Goal: Task Accomplishment & Management: Use online tool/utility

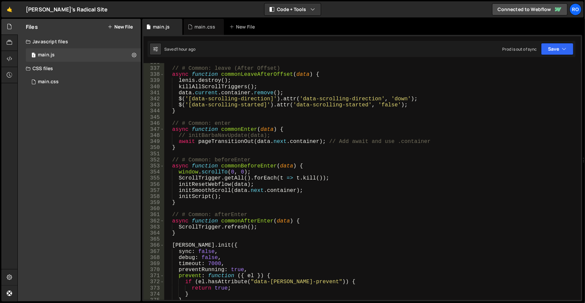
scroll to position [2519, 0]
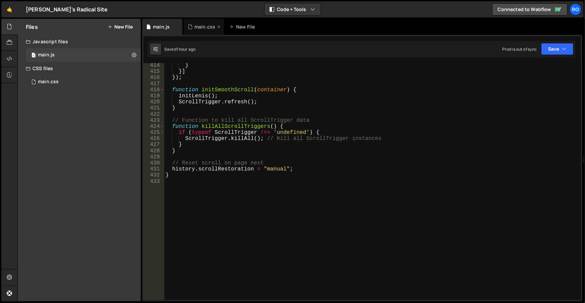
click at [208, 28] on div "main.css" at bounding box center [205, 26] width 21 height 7
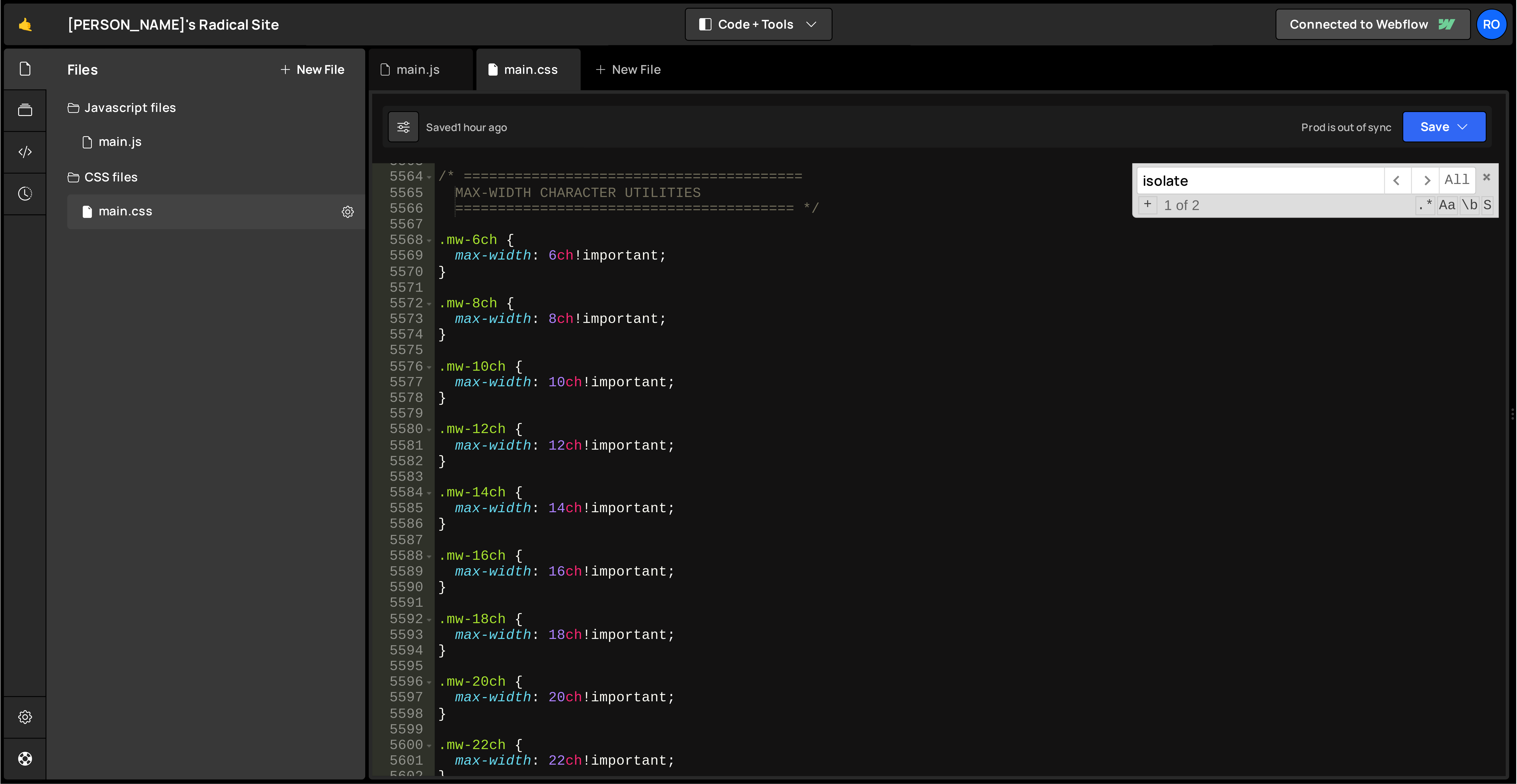
scroll to position [6330, 0]
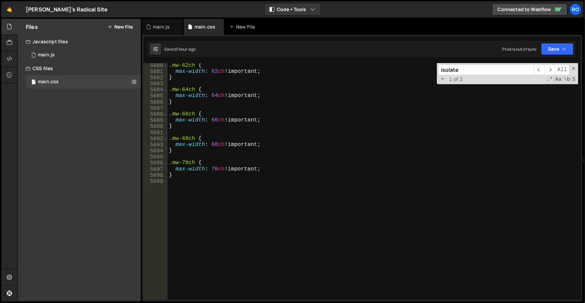
click at [260, 202] on div ".mw-62ch { max-width : 62 ch !important ; } .mw-64ch { max-width : 64 ch !impor…" at bounding box center [373, 186] width 411 height 249
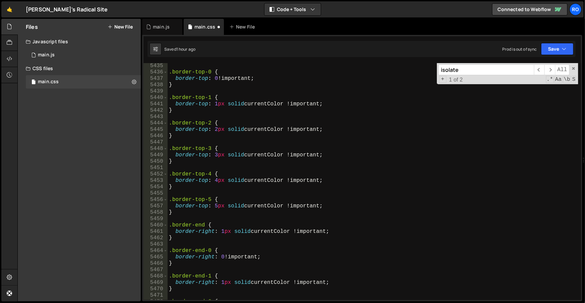
paste textarea "}"
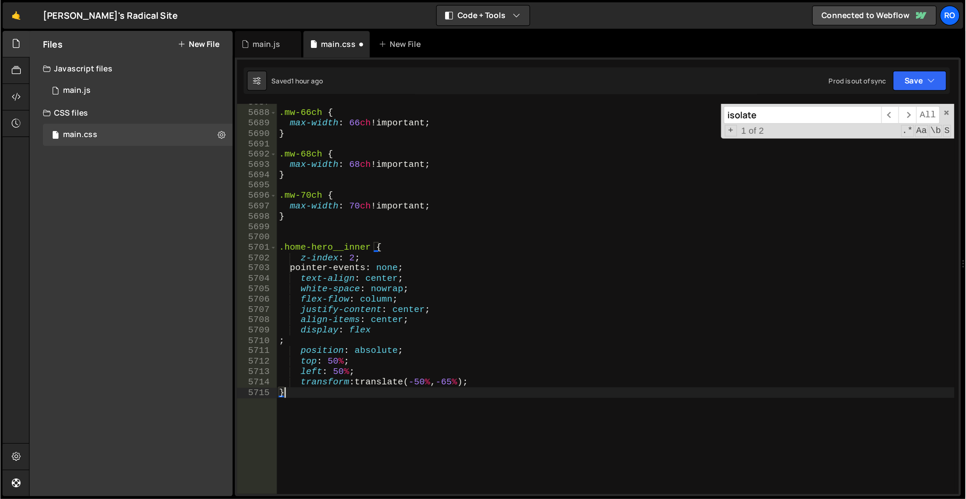
scroll to position [10557, 0]
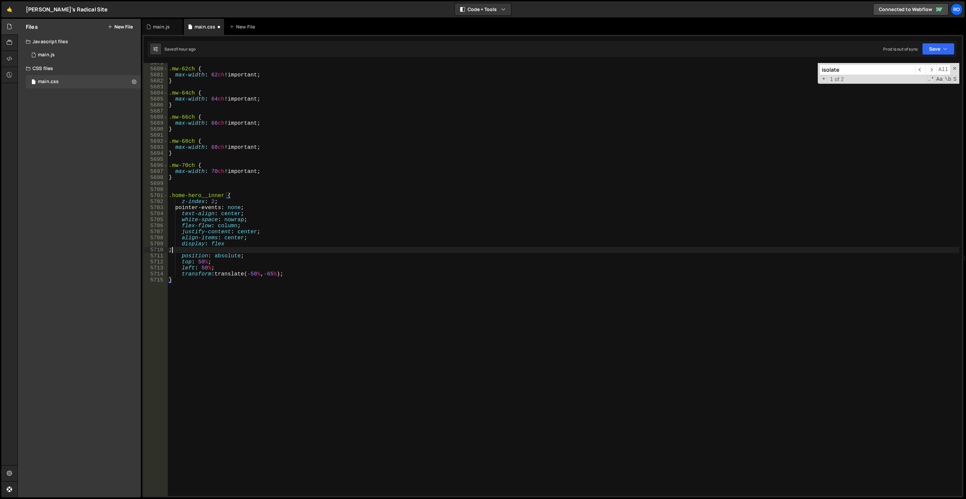
click at [274, 251] on div ".mw-62ch { max-width : 62 ch !important ; } .mw-64ch { max-width : 64 ch !impor…" at bounding box center [563, 283] width 793 height 446
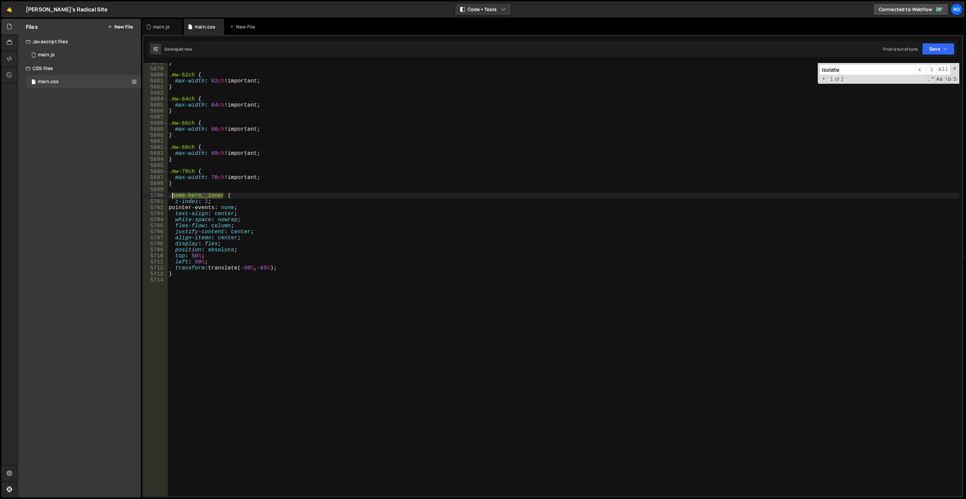
drag, startPoint x: 223, startPoint y: 193, endPoint x: 171, endPoint y: 193, distance: 51.3
click at [171, 193] on div "} .mw-62ch { max-width : 62 ch !important ; } .mw-64ch { max-width : 64 ch !imp…" at bounding box center [563, 283] width 793 height 446
type textarea ".home-hero__inner {"
click at [240, 198] on div "} .mw-62ch { max-width : 62 ch !important ; } .mw-64ch { max-width : 64 ch !imp…" at bounding box center [563, 283] width 793 height 446
click at [244, 197] on div "} .mw-62ch { max-width : 62 ch !important ; } .mw-64ch { max-width : 64 ch !imp…" at bounding box center [563, 283] width 793 height 446
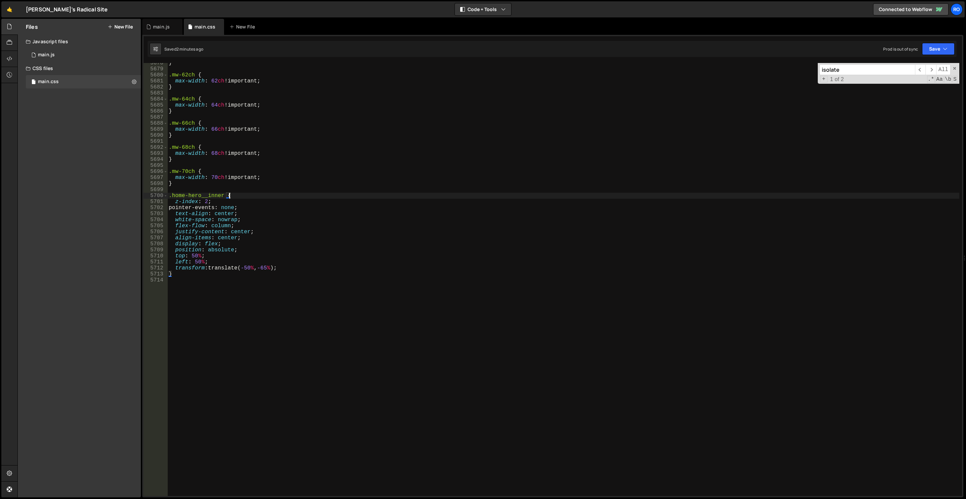
click at [416, 290] on div "} .mw-62ch { max-width : 62 ch !important ; } .mw-64ch { max-width : 64 ch !imp…" at bounding box center [563, 283] width 793 height 446
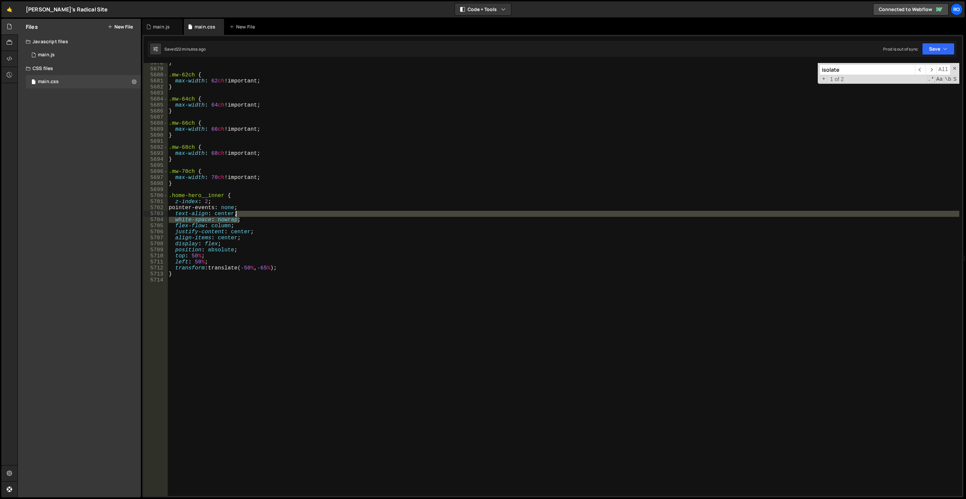
drag, startPoint x: 257, startPoint y: 217, endPoint x: 249, endPoint y: 211, distance: 10.3
click at [249, 211] on div "} .mw-62ch { max-width : 62 ch !important ; } .mw-64ch { max-width : 64 ch !imp…" at bounding box center [563, 283] width 793 height 446
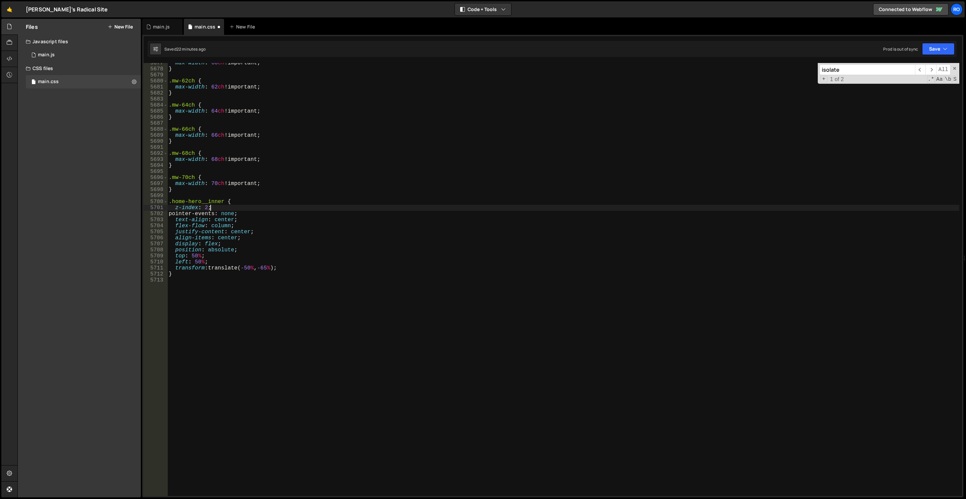
click at [342, 207] on div "max-width : 60 ch !important ; } .mw-62ch { max-width : 62 ch !important ; } .m…" at bounding box center [563, 283] width 793 height 446
click at [268, 259] on div "max-width : 60 ch !important ; } .mw-62ch { max-width : 62 ch !important ; } .m…" at bounding box center [563, 283] width 793 height 446
click at [198, 203] on div "max-width : 60 ch !important ; } .mw-62ch { max-width : 62 ch !important ; } .m…" at bounding box center [563, 283] width 793 height 446
type textarea ".home-hero__inner {"
drag, startPoint x: 223, startPoint y: 202, endPoint x: 172, endPoint y: 200, distance: 51.4
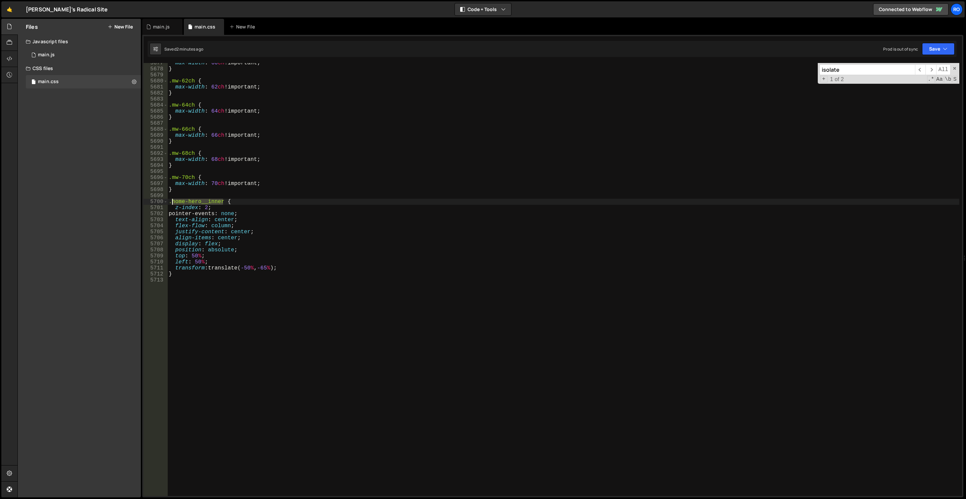
click at [172, 200] on div "max-width : 60 ch !important ; } .mw-62ch { max-width : 62 ch !important ; } .m…" at bounding box center [563, 283] width 793 height 446
